Goal: Task Accomplishment & Management: Manage account settings

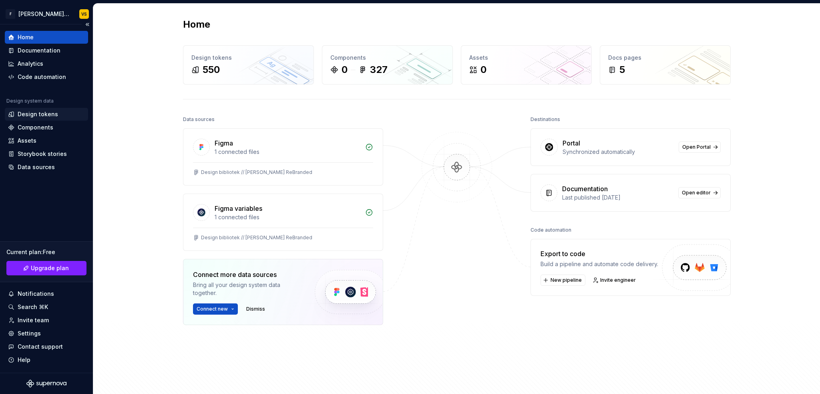
click at [24, 111] on div "Design tokens" at bounding box center [38, 114] width 40 height 8
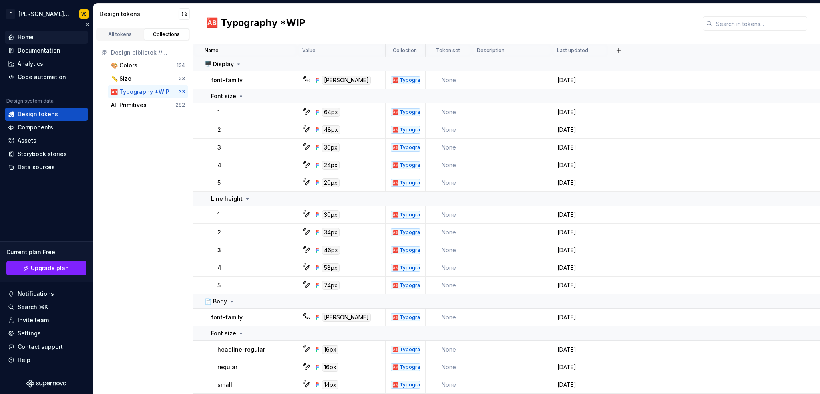
click at [30, 36] on div "Home" at bounding box center [26, 37] width 16 height 8
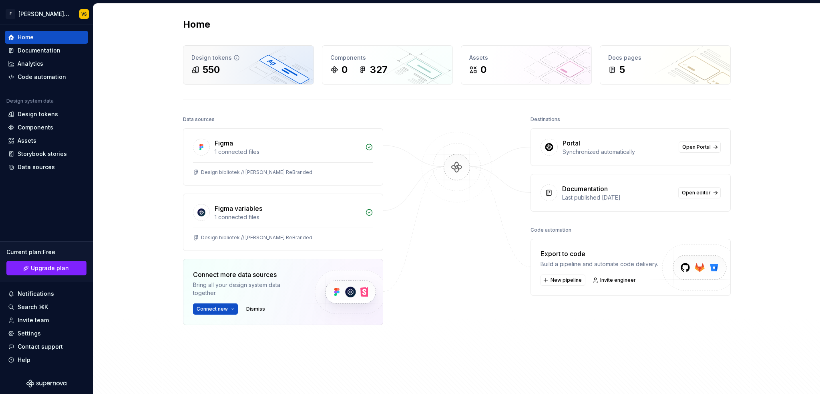
click at [246, 80] on div "Design tokens 550" at bounding box center [248, 65] width 130 height 38
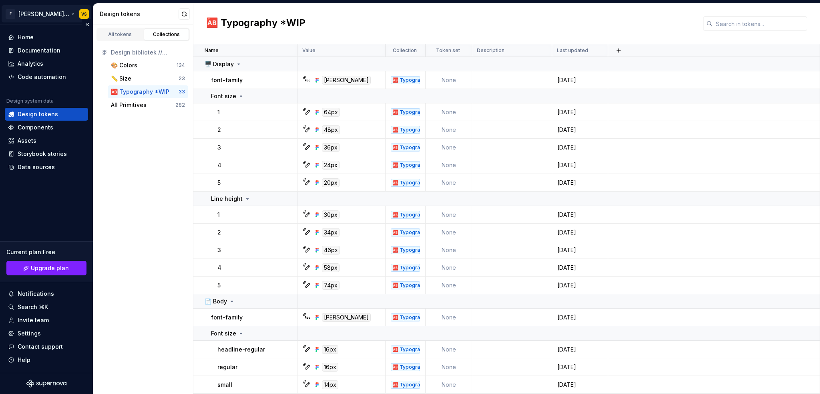
click at [69, 12] on html "F [PERSON_NAME] Design System VS Home Documentation Analytics Code automation D…" at bounding box center [410, 197] width 820 height 394
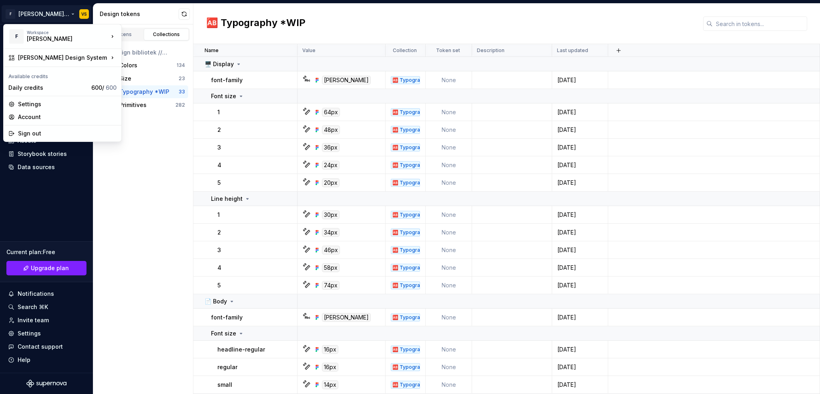
click at [30, 195] on html "F [PERSON_NAME] Design System VS Home Documentation Analytics Code automation D…" at bounding box center [410, 197] width 820 height 394
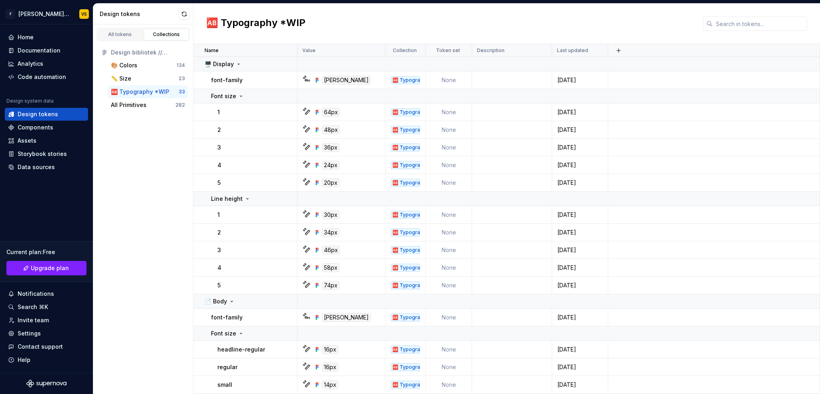
click at [115, 186] on div "All tokens Collections Design bibliotek // [PERSON_NAME] ReBranded 🎨 Colors 134…" at bounding box center [143, 208] width 100 height 369
click at [32, 74] on div "Code automation" at bounding box center [42, 77] width 48 height 8
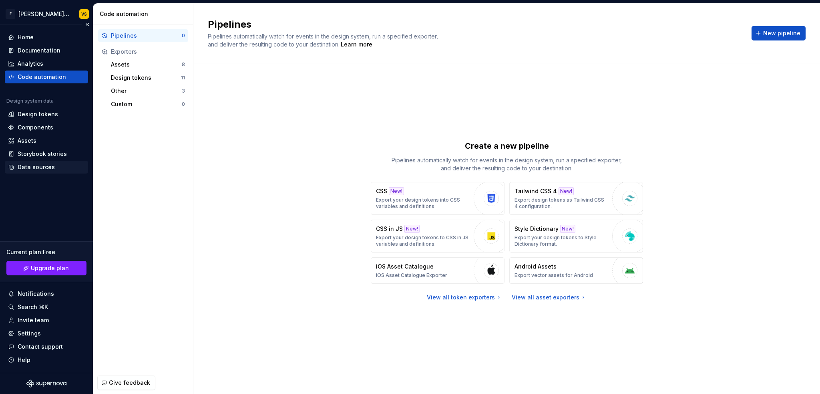
click at [43, 165] on div "Data sources" at bounding box center [36, 167] width 37 height 8
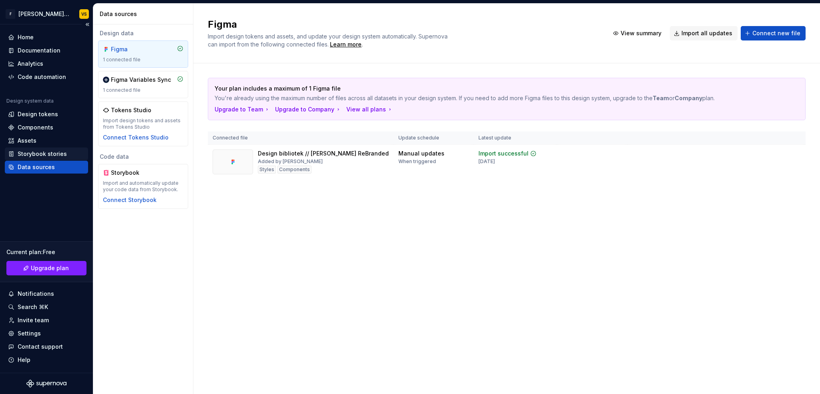
click at [24, 153] on div "Storybook stories" at bounding box center [42, 154] width 49 height 8
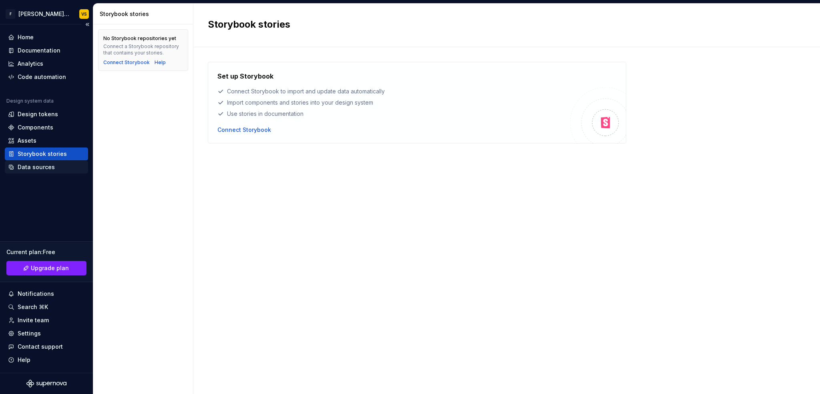
click at [15, 168] on div "Data sources" at bounding box center [46, 167] width 77 height 8
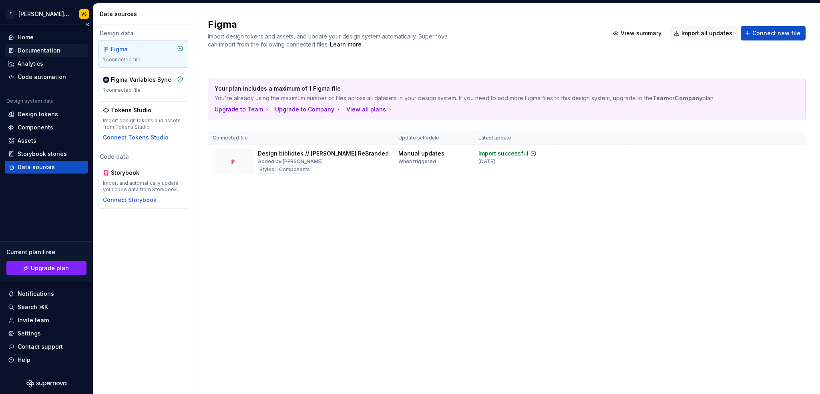
click at [28, 48] on div "Documentation" at bounding box center [39, 50] width 43 height 8
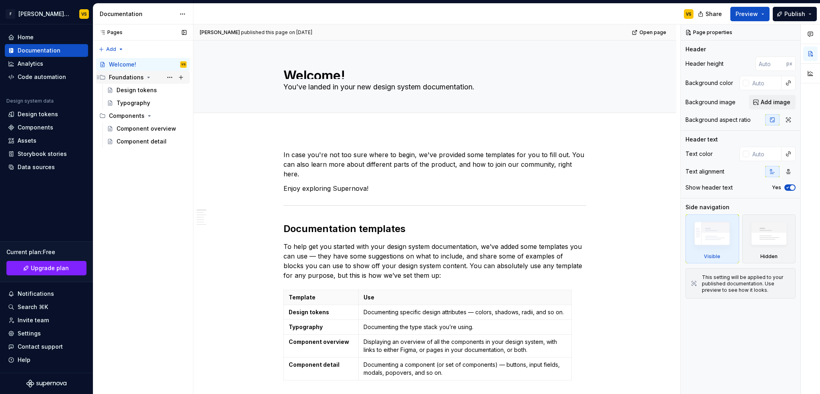
click at [135, 78] on div "Foundations" at bounding box center [126, 77] width 35 height 8
click at [138, 79] on div "Foundations" at bounding box center [126, 77] width 35 height 8
click at [168, 77] on button "Page tree" at bounding box center [169, 77] width 11 height 11
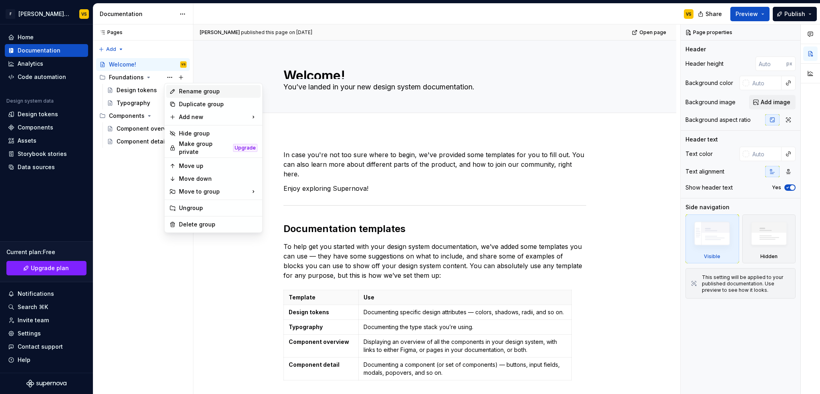
type textarea "*"
click at [200, 92] on div "Rename group" at bounding box center [218, 91] width 79 height 8
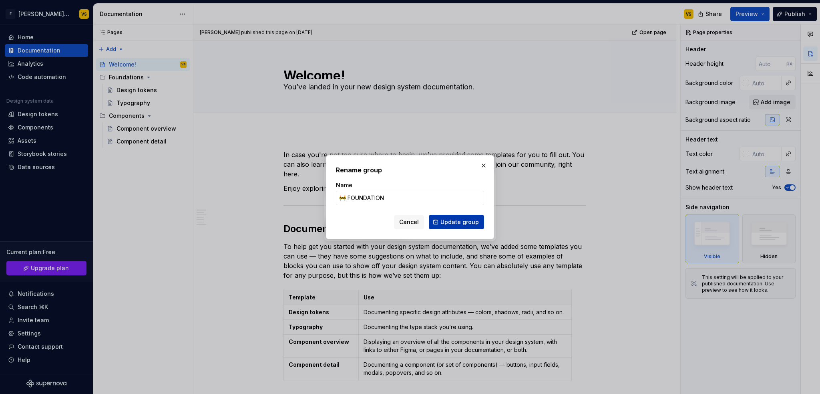
type input "🚧 FOUNDATION"
click at [463, 224] on span "Update group" at bounding box center [460, 222] width 38 height 8
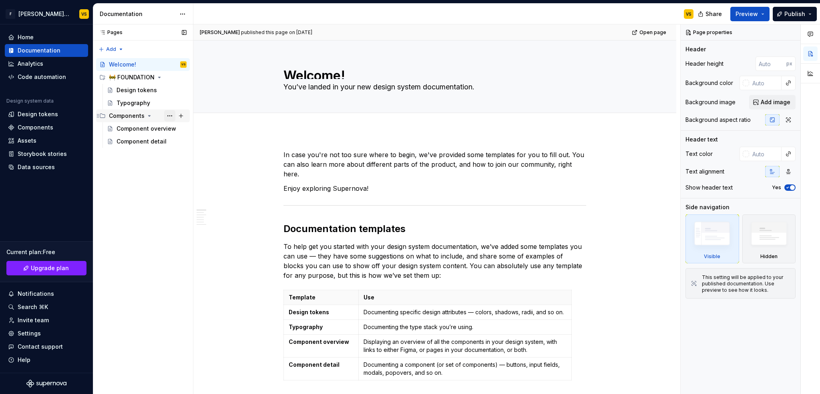
click at [168, 115] on button "Page tree" at bounding box center [169, 115] width 11 height 11
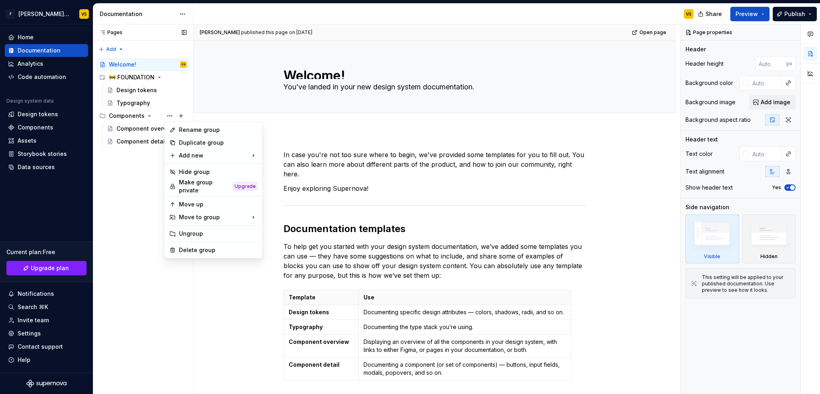
type textarea "*"
click at [181, 131] on div "Rename group" at bounding box center [218, 130] width 79 height 8
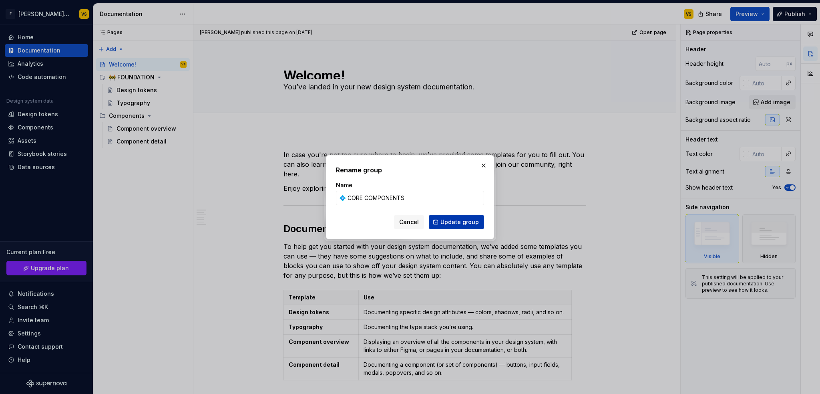
type input "💠 CORE COMPONENTS"
click at [471, 224] on span "Update group" at bounding box center [460, 222] width 38 height 8
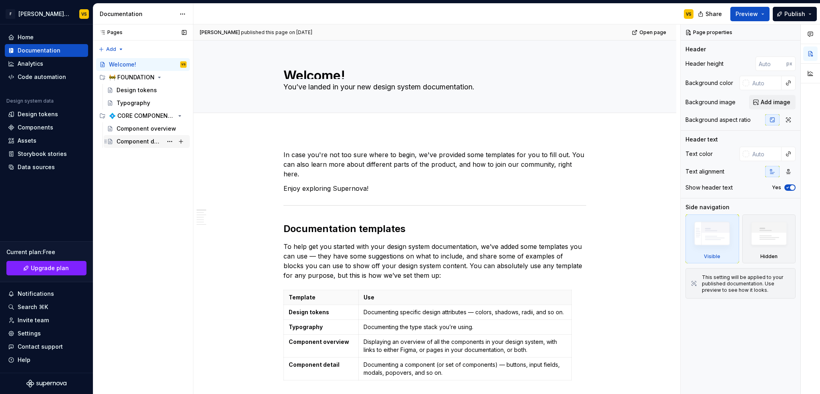
click at [145, 143] on div "Component detail" at bounding box center [140, 141] width 46 height 8
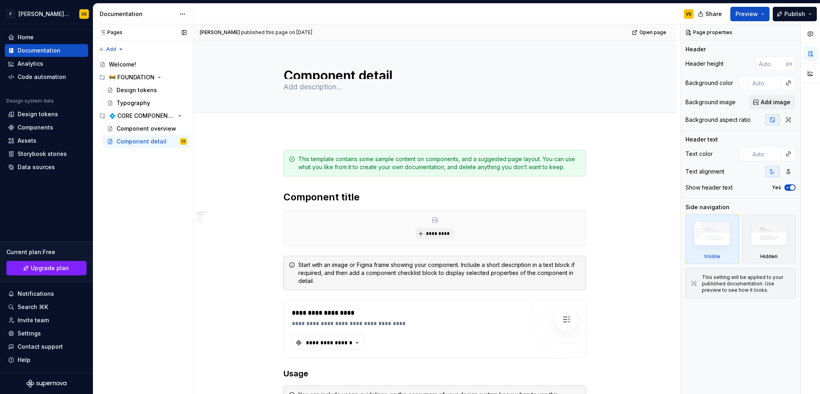
click at [160, 155] on div "Pages Pages Add Accessibility guide for tree Page tree. Navigate the tree with …" at bounding box center [143, 209] width 100 height 370
click at [109, 48] on div "Pages Pages Add Accessibility guide for tree Page tree. Navigate the tree with …" at bounding box center [143, 209] width 100 height 370
click at [130, 77] on div "New group" at bounding box center [137, 78] width 52 height 8
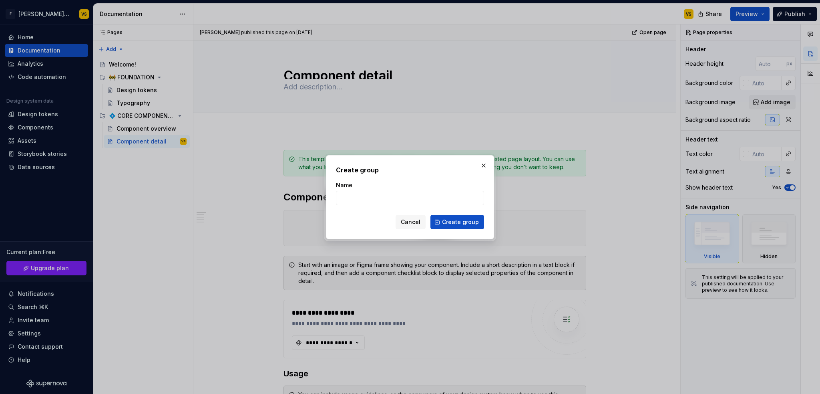
type textarea "*"
type input "🧩 PATTERNS"
click at [452, 223] on span "Create group" at bounding box center [460, 222] width 37 height 8
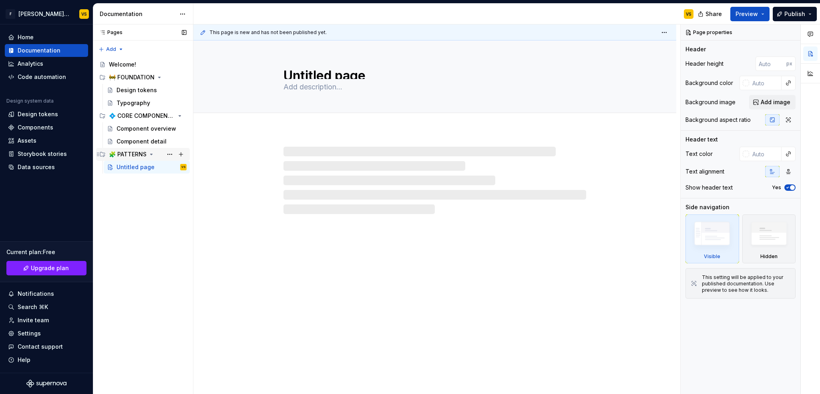
click at [122, 149] on div "🧩 PATTERNS" at bounding box center [148, 154] width 78 height 11
click at [139, 155] on div "🧩 PATTERNS" at bounding box center [128, 154] width 38 height 8
click at [140, 112] on div "💠 CORE COMPONENTS" at bounding box center [132, 116] width 46 height 8
click at [141, 120] on div "💠 CORE COMPONENTS" at bounding box center [148, 115] width 78 height 11
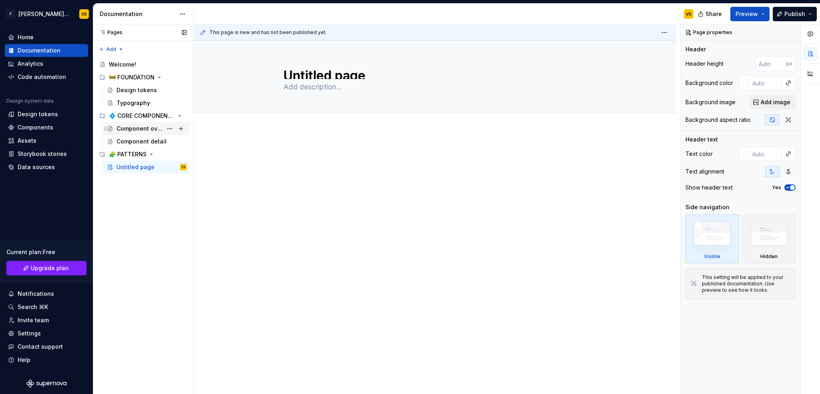
click at [137, 128] on div "Component overview" at bounding box center [140, 129] width 46 height 8
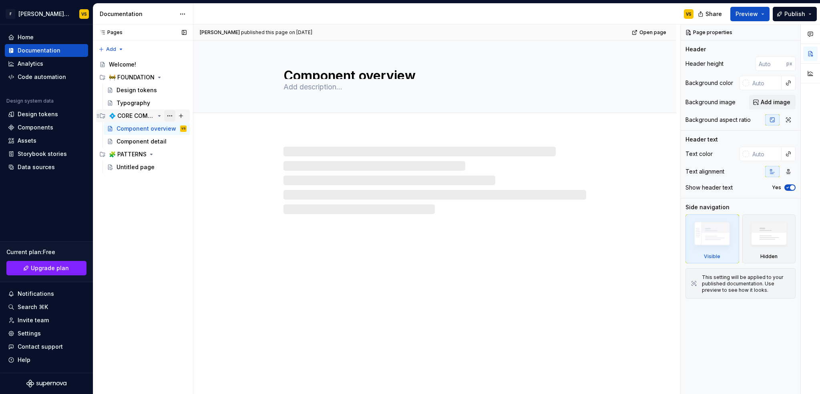
click at [167, 115] on button "Page tree" at bounding box center [169, 115] width 11 height 11
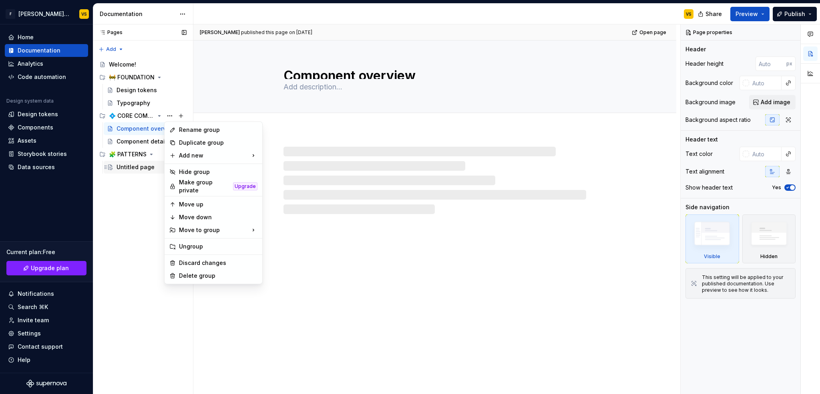
click at [123, 224] on div "Pages Pages Add Accessibility guide for tree Page tree. Navigate the tree with …" at bounding box center [143, 209] width 100 height 370
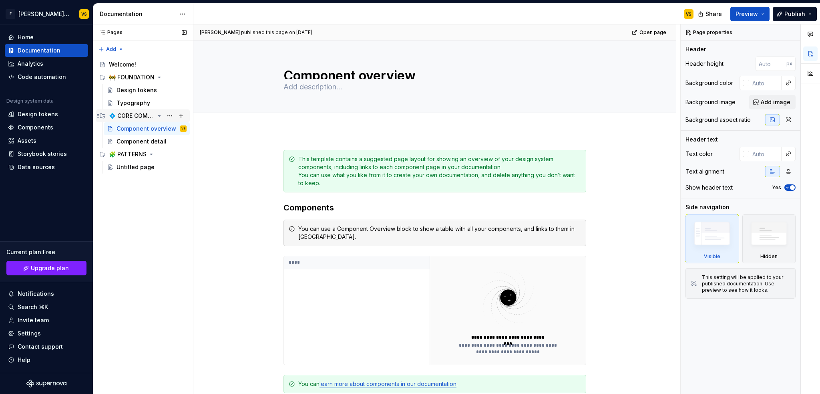
click at [131, 113] on div "💠 CORE COMPONENTS" at bounding box center [132, 116] width 46 height 8
click at [764, 10] on button "Preview" at bounding box center [750, 14] width 39 height 14
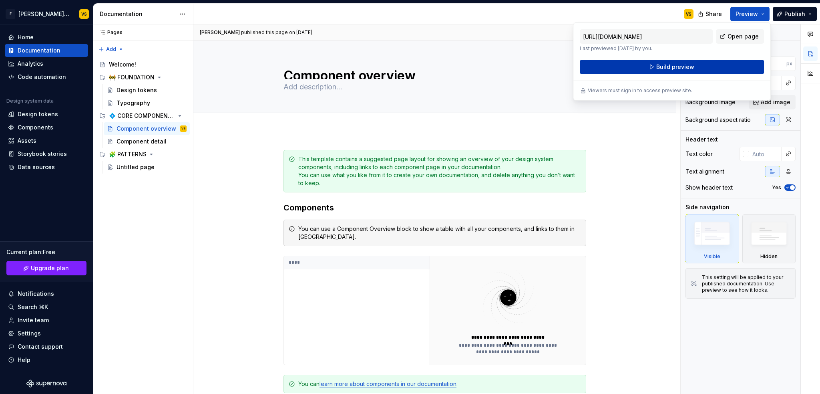
click at [668, 67] on span "Build preview" at bounding box center [676, 67] width 38 height 8
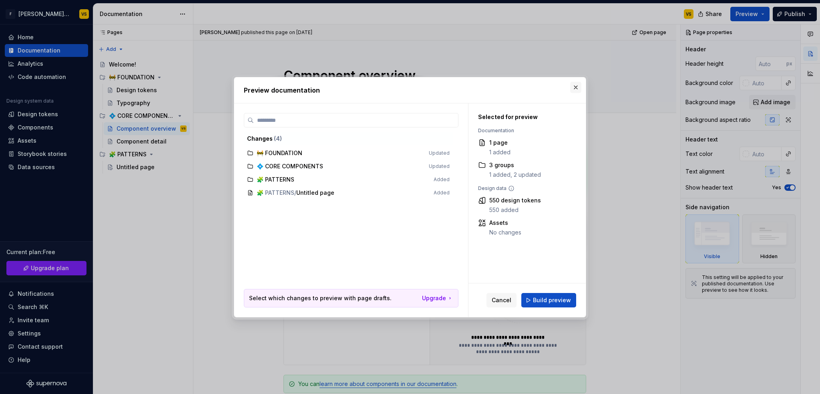
click at [578, 85] on button "button" at bounding box center [575, 87] width 11 height 11
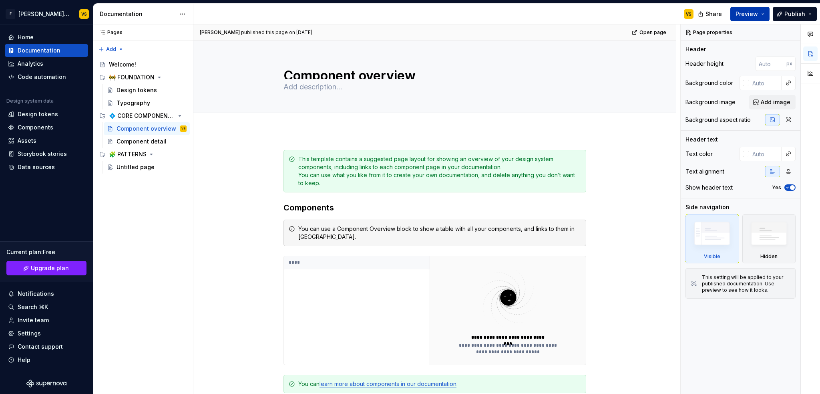
click at [754, 14] on span "Preview" at bounding box center [747, 14] width 22 height 8
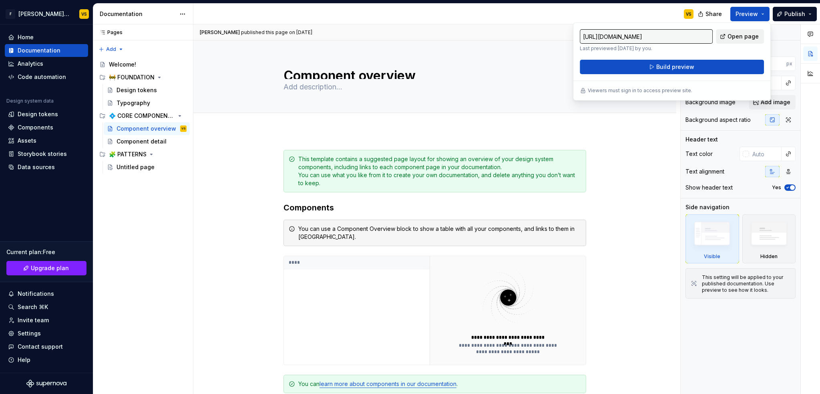
click at [748, 35] on span "Open page" at bounding box center [743, 36] width 31 height 8
click at [689, 70] on span "Build preview" at bounding box center [676, 67] width 38 height 8
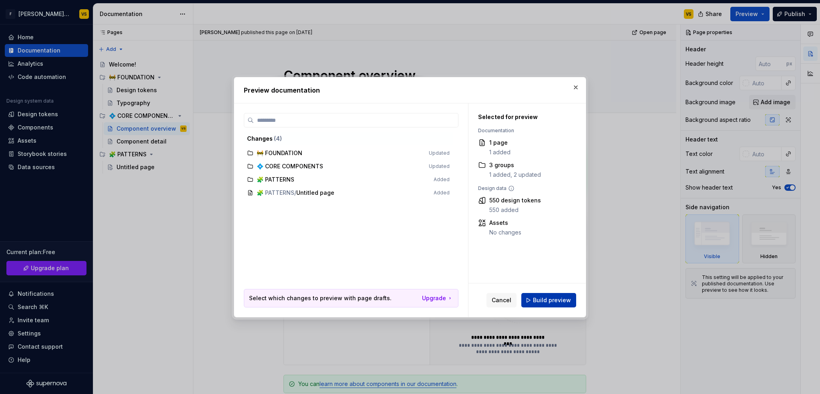
click at [566, 301] on span "Build preview" at bounding box center [552, 300] width 38 height 8
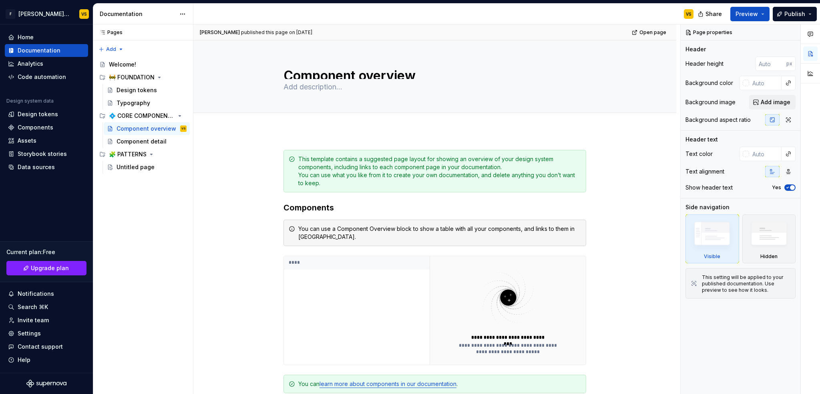
type textarea "*"
